Goal: Check status: Check status

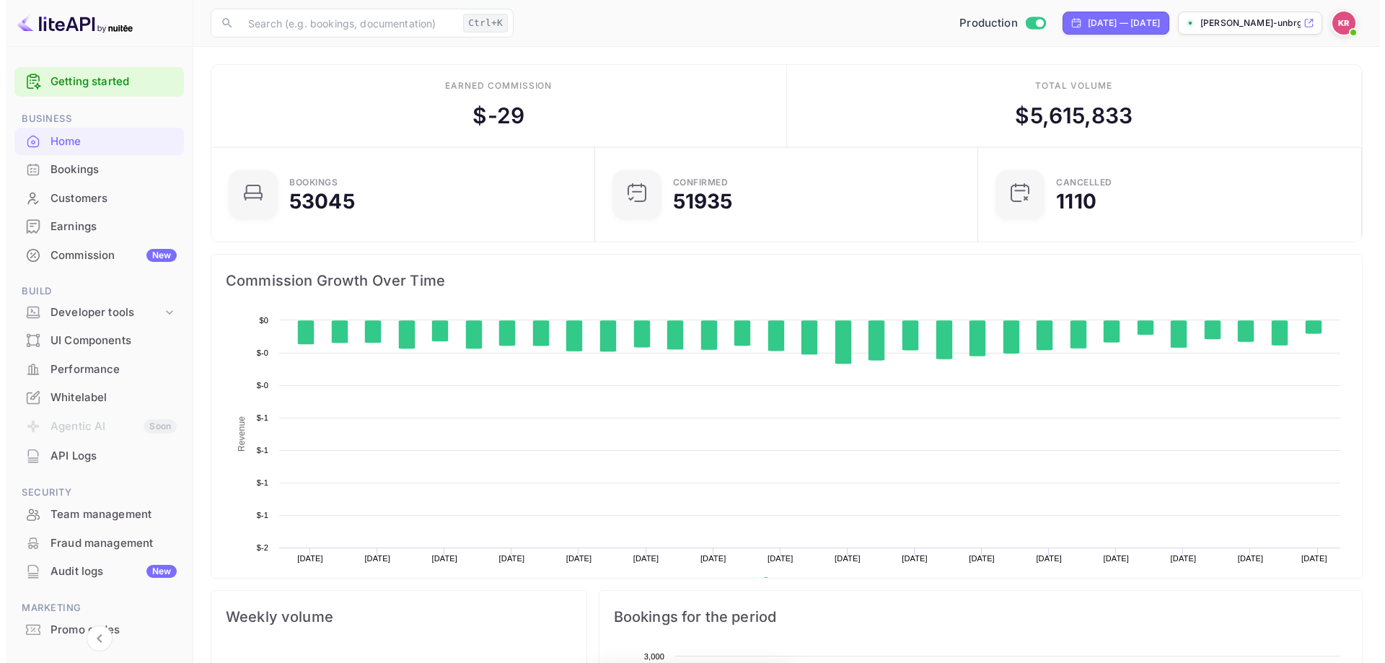
scroll to position [224, 364]
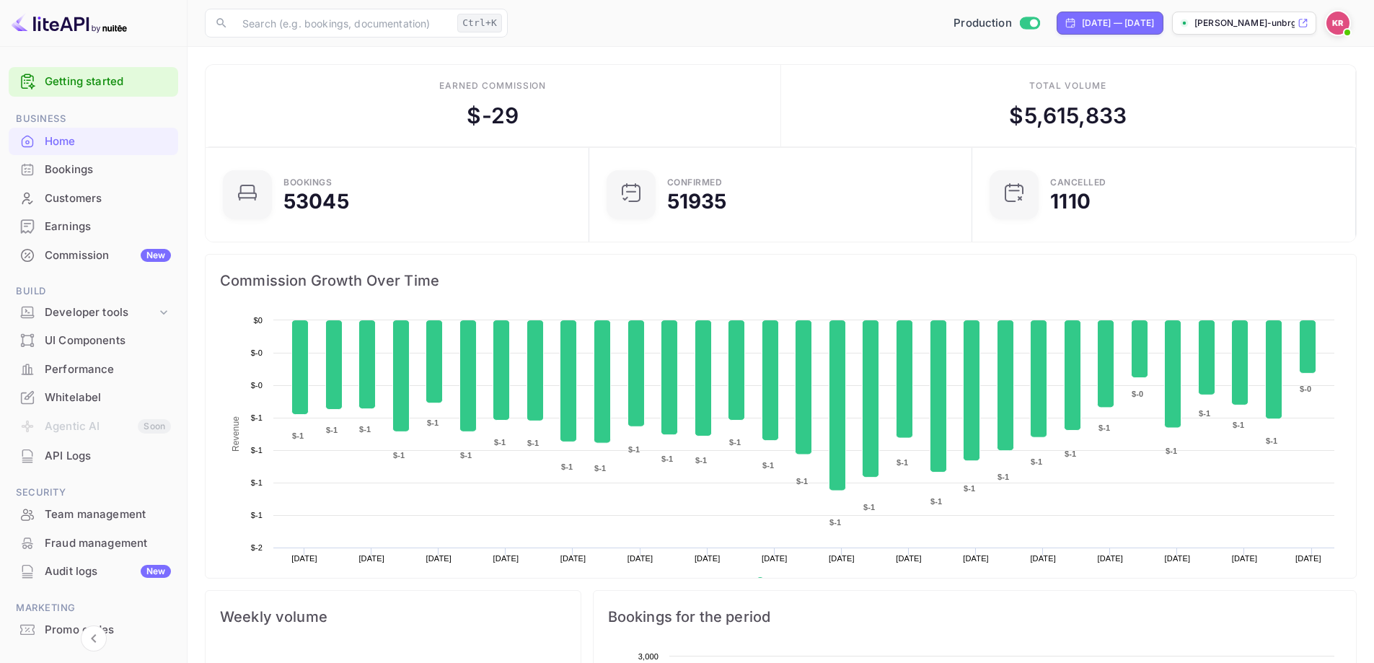
click at [87, 177] on div "Bookings" at bounding box center [108, 170] width 126 height 17
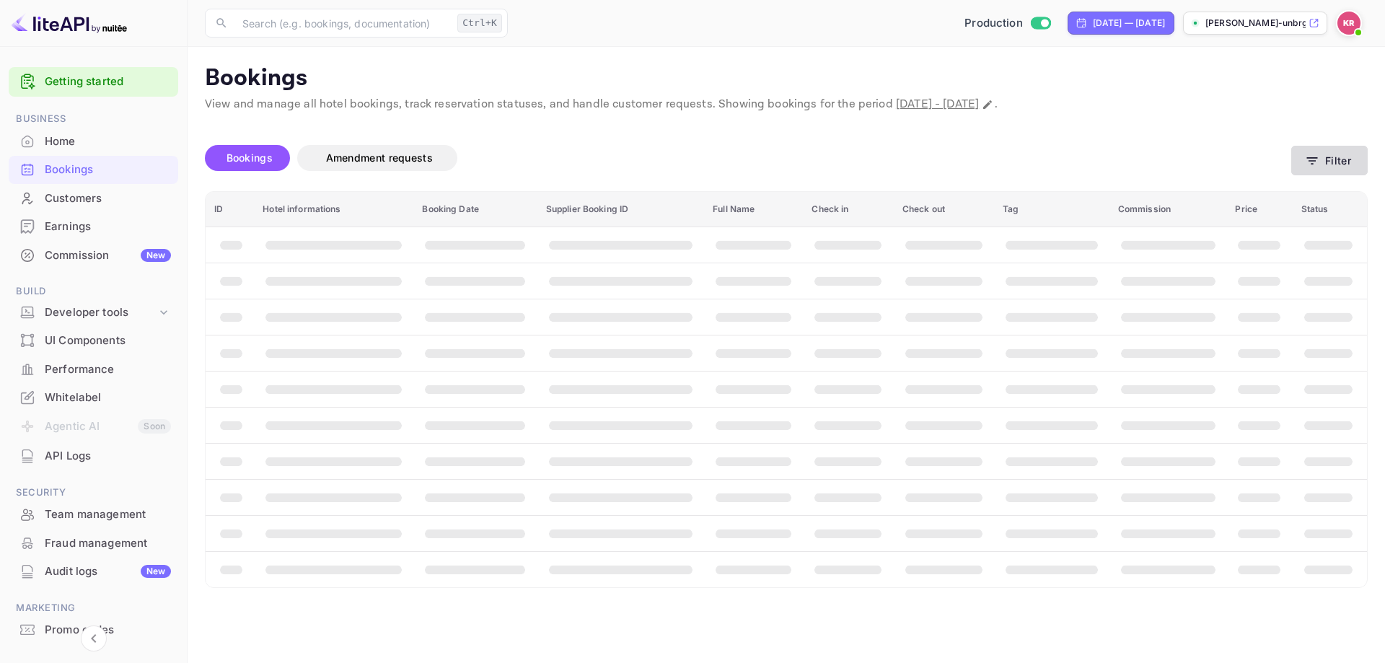
click at [1334, 174] on button "Filter" at bounding box center [1329, 161] width 76 height 30
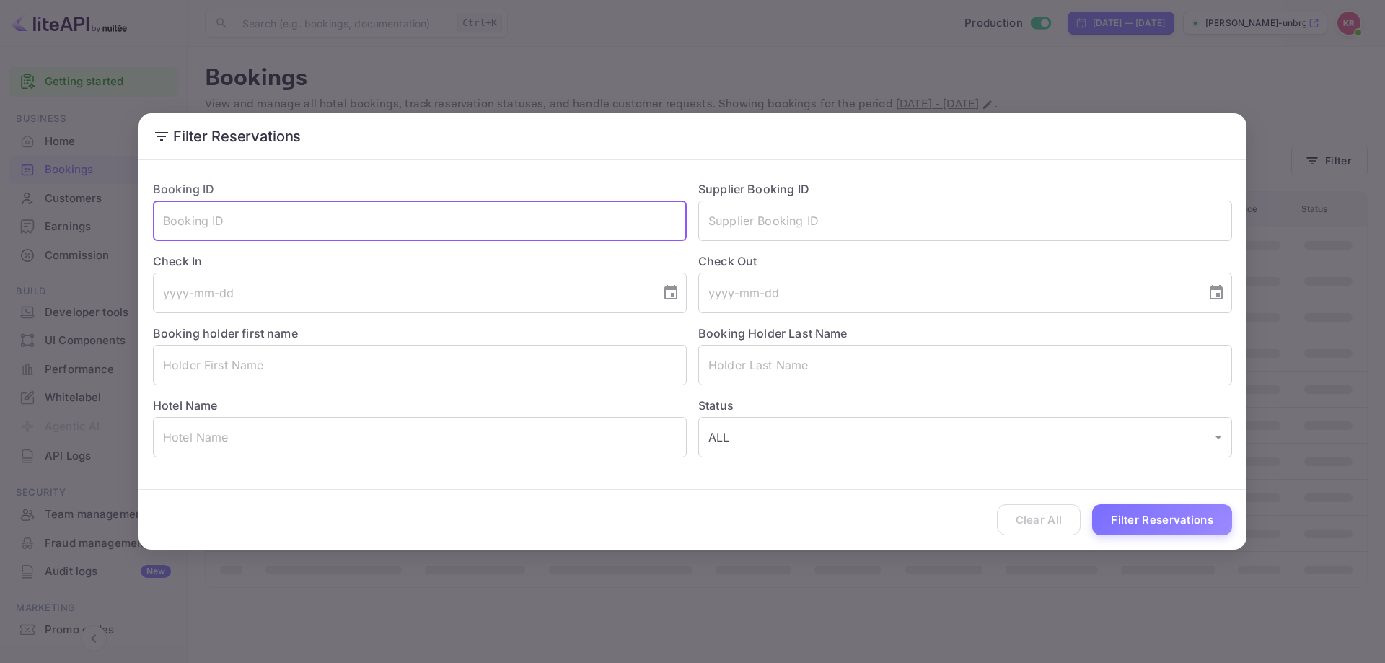
paste input "Hp4xnzzc_"
type input "Hp4xnzzc_"
click at [1157, 519] on button "Filter Reservations" at bounding box center [1162, 519] width 140 height 31
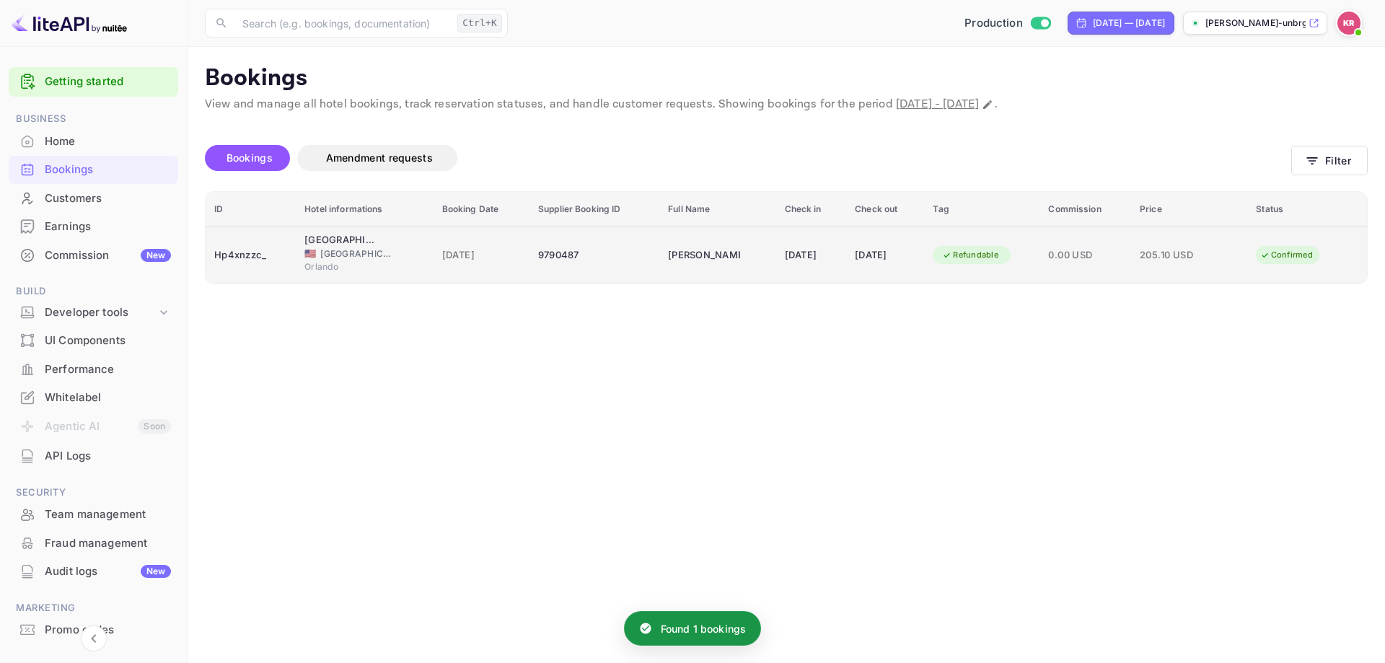
click at [832, 252] on div "[DATE]" at bounding box center [811, 255] width 53 height 23
